Goal: Find specific page/section: Find specific page/section

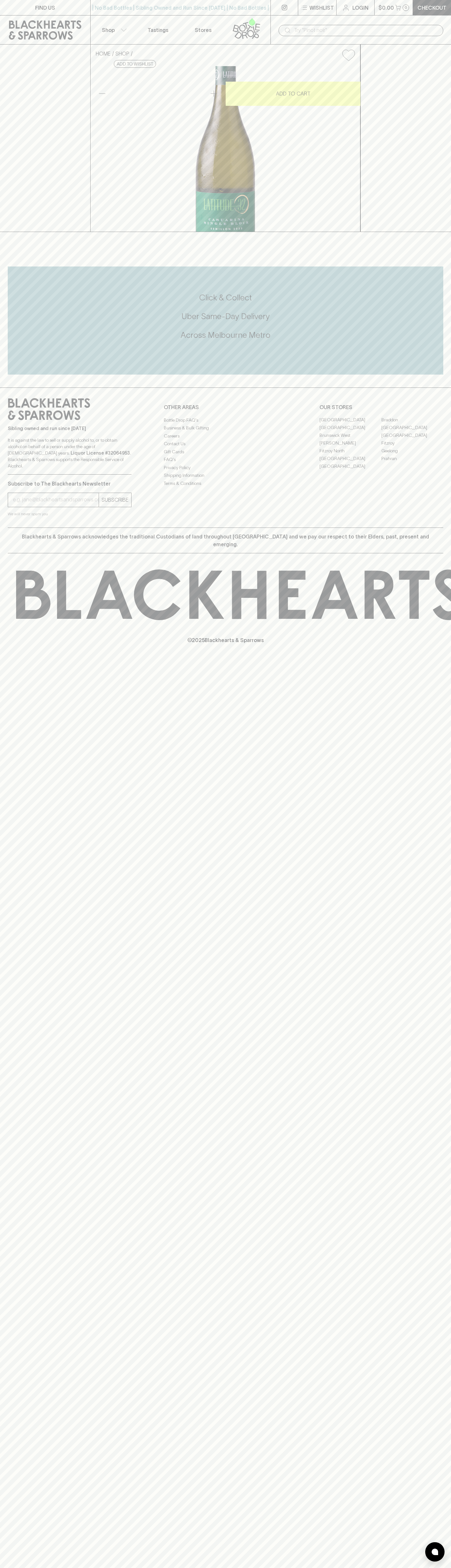
click at [403, 29] on input "text" at bounding box center [366, 30] width 144 height 10
click at [438, 867] on div "FIND US | No Bad Bottles | Sibling Owned and Run Since [DATE] | No Bad Bottles …" at bounding box center [225, 784] width 451 height 1568
click at [66, 1567] on html "FIND US | No Bad Bottles | Sibling Owned and Run Since [DATE] | No Bad Bottles …" at bounding box center [225, 784] width 451 height 1568
click at [8, 1297] on div "FIND US | No Bad Bottles | Sibling Owned and Run Since [DATE] | No Bad Bottles …" at bounding box center [225, 784] width 451 height 1568
